Goal: Task Accomplishment & Management: Manage account settings

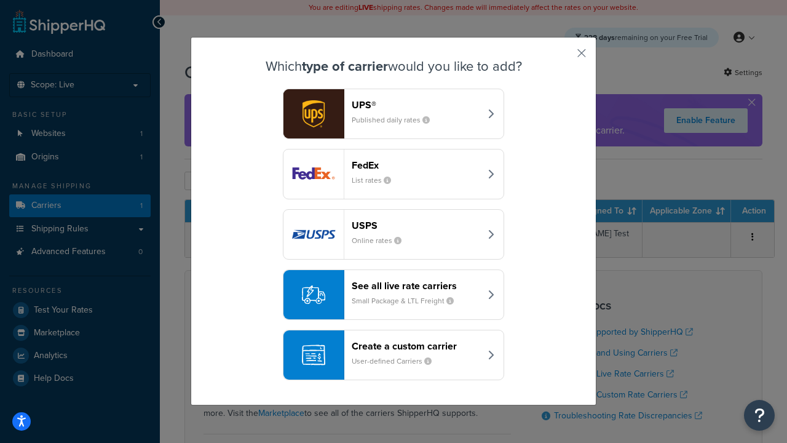
click at [416, 165] on header "FedEx" at bounding box center [416, 165] width 128 height 12
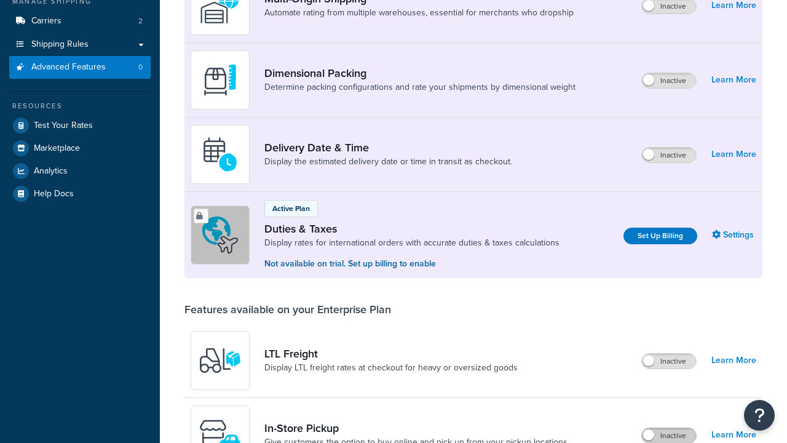
click at [669, 428] on label "Inactive" at bounding box center [669, 435] width 54 height 15
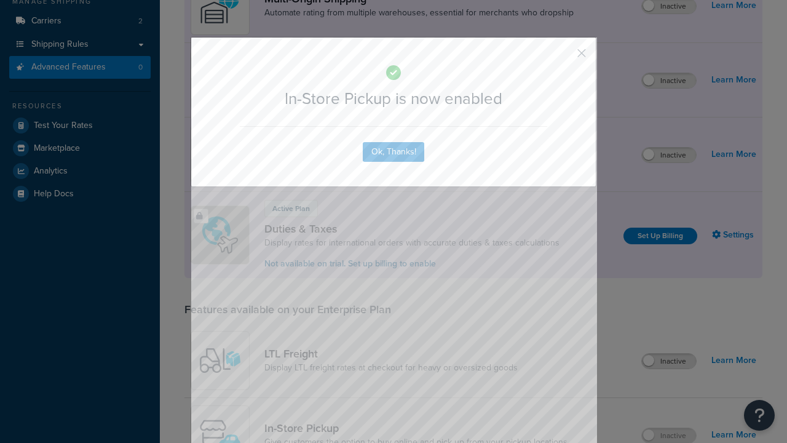
scroll to position [398, 0]
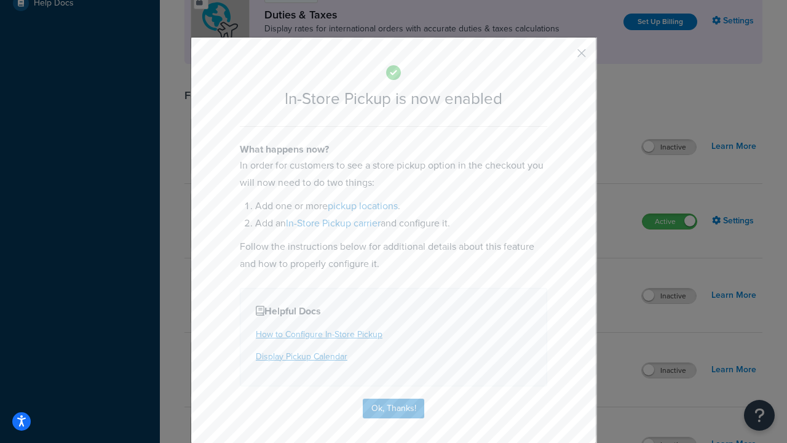
click at [563, 57] on button "button" at bounding box center [563, 57] width 3 height 3
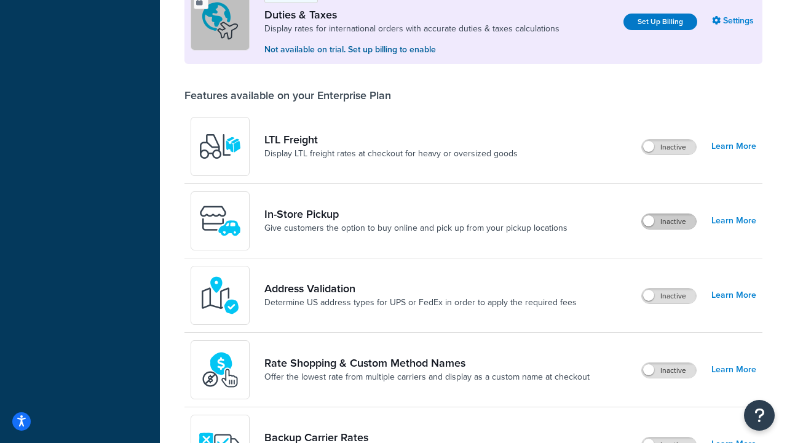
scroll to position [375, 0]
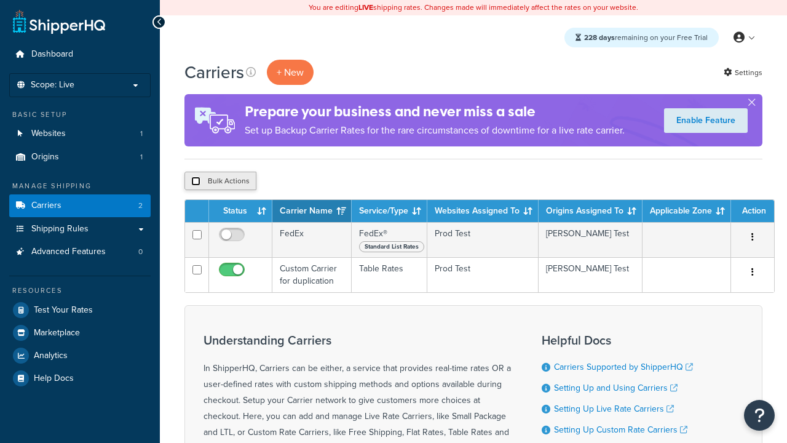
click at [195, 181] on input "checkbox" at bounding box center [195, 180] width 9 height 9
checkbox input "true"
click at [0, 0] on button "Delete" at bounding box center [0, 0] width 0 height 0
